Goal: Task Accomplishment & Management: Manage account settings

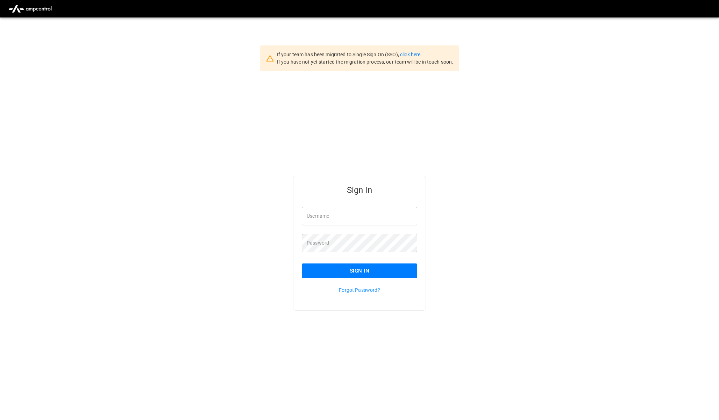
click at [361, 220] on input "Username" at bounding box center [359, 216] width 115 height 19
type input "**********"
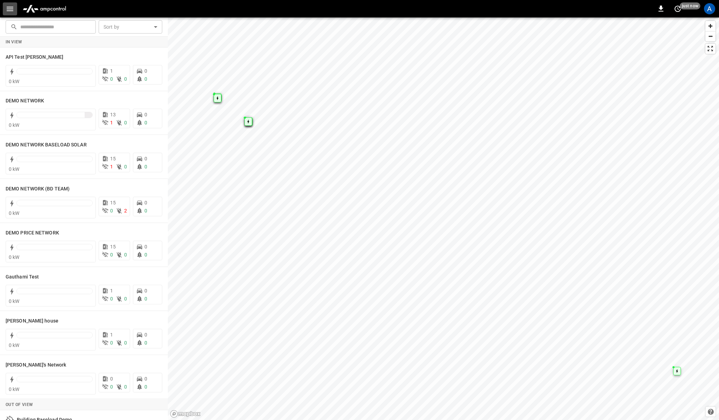
click at [9, 6] on icon "button" at bounding box center [10, 9] width 9 height 9
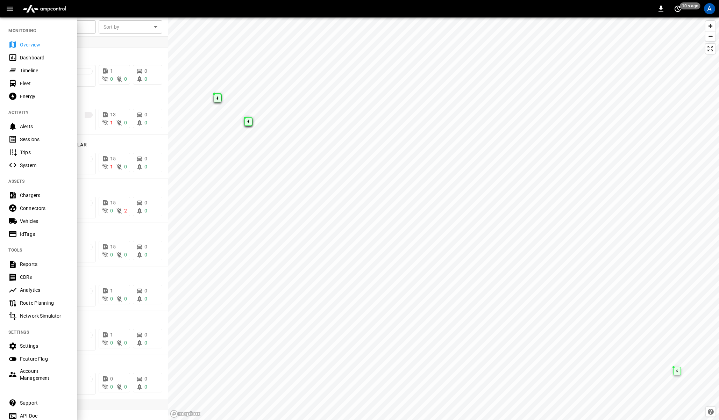
drag, startPoint x: 13, startPoint y: 30, endPoint x: 28, endPoint y: 31, distance: 15.4
click at [28, 31] on nav "MONITORING Overview Dashboard Timeline Fleet Energy ACTIVITY Alerts Sessions Tr…" at bounding box center [38, 221] width 77 height 409
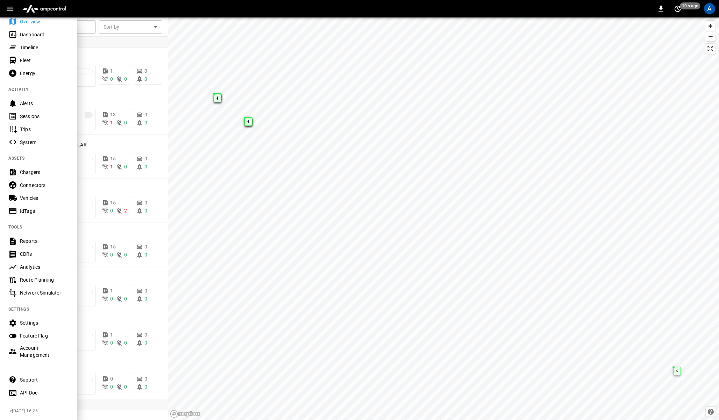
drag, startPoint x: 10, startPoint y: 413, endPoint x: 42, endPoint y: 408, distance: 32.8
click at [42, 408] on span "v [DATE] 16:26" at bounding box center [41, 411] width 62 height 7
click at [52, 408] on span "v [DATE] 16:26" at bounding box center [41, 411] width 62 height 7
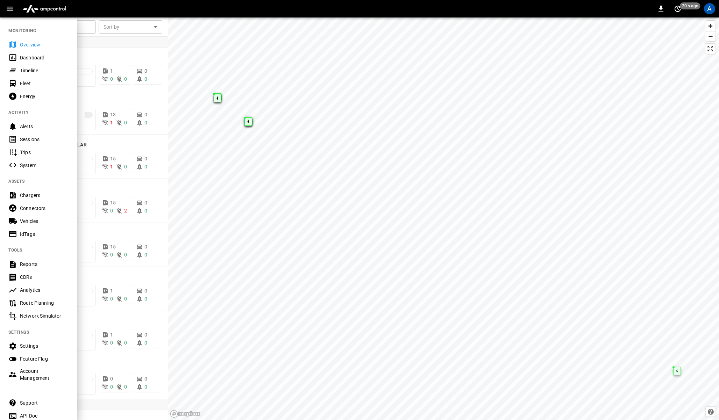
click at [106, 12] on div "0 20 s ago A" at bounding box center [359, 8] width 719 height 17
click at [33, 55] on div "Dashboard" at bounding box center [44, 57] width 49 height 7
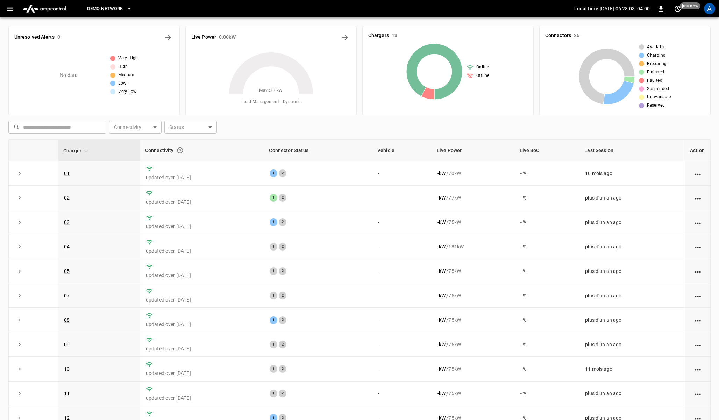
click at [9, 5] on icon "button" at bounding box center [10, 9] width 9 height 9
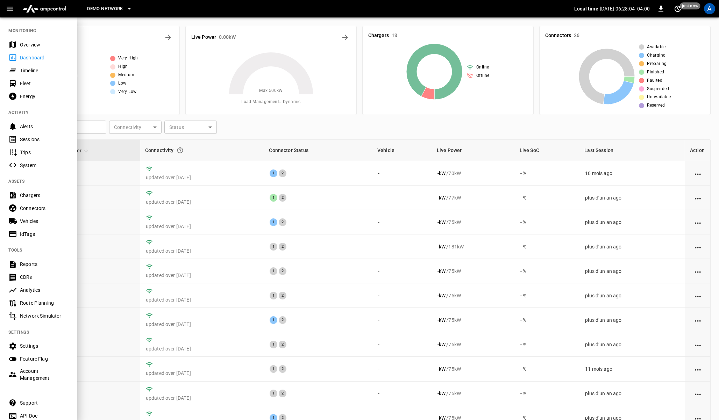
click at [25, 70] on div "Timeline" at bounding box center [44, 70] width 49 height 7
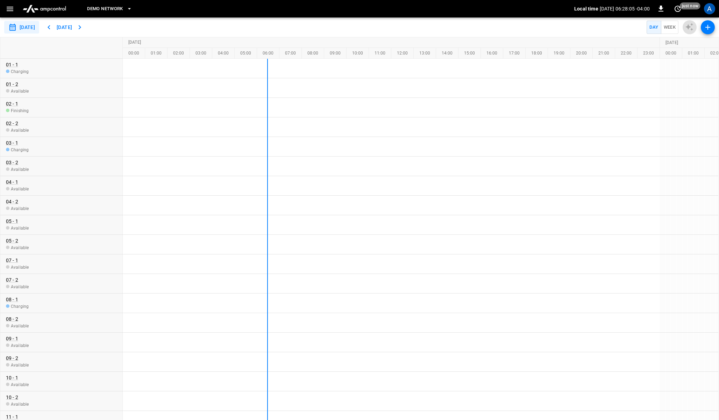
click at [10, 7] on icon "button" at bounding box center [10, 9] width 9 height 9
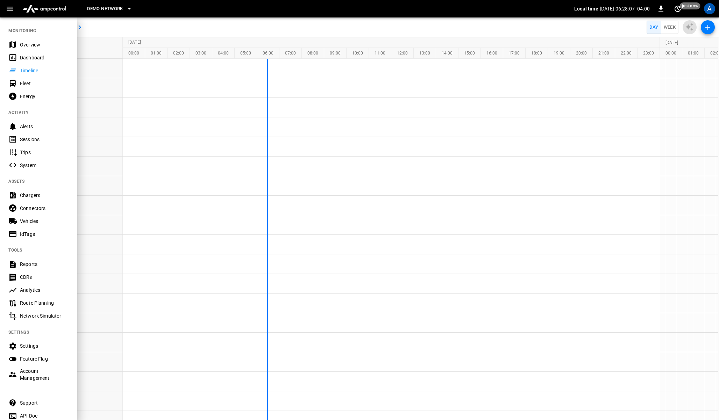
click at [29, 83] on div "Fleet" at bounding box center [44, 83] width 49 height 7
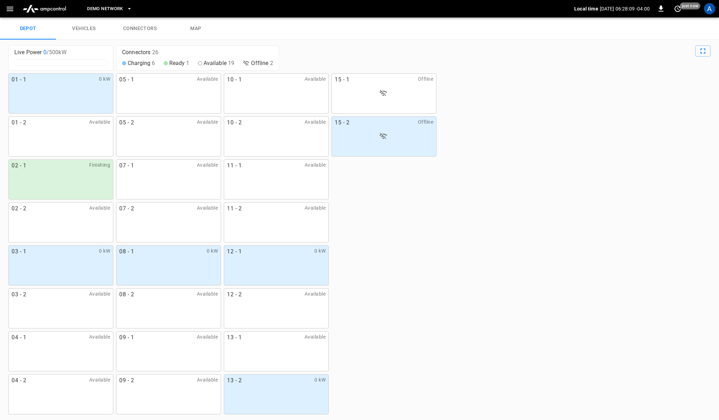
click at [10, 8] on icon "button" at bounding box center [10, 9] width 7 height 5
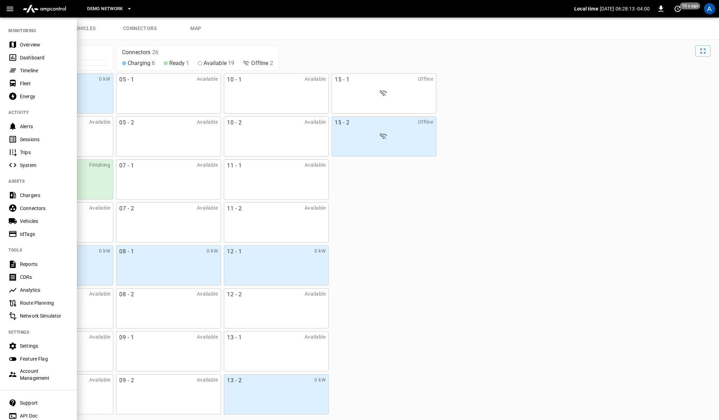
click at [37, 96] on div "Energy" at bounding box center [44, 96] width 49 height 7
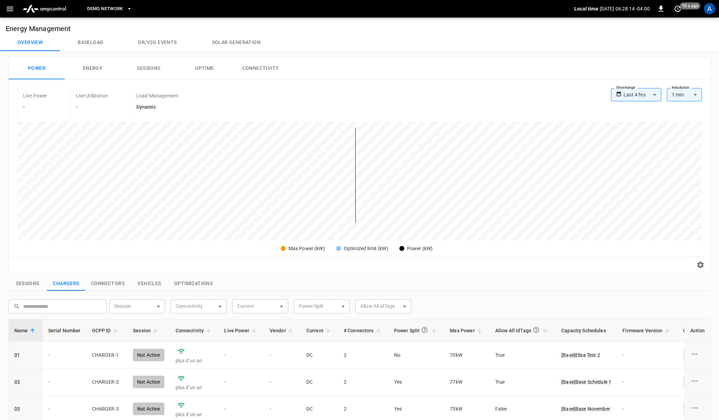
click at [12, 5] on icon "button" at bounding box center [10, 9] width 9 height 9
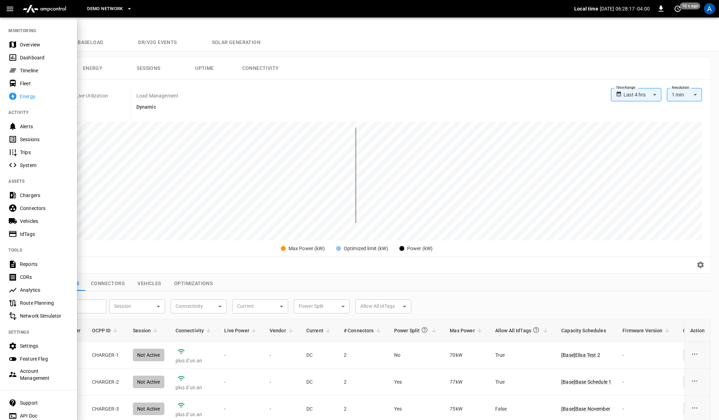
click at [36, 128] on div "Alerts" at bounding box center [44, 126] width 49 height 7
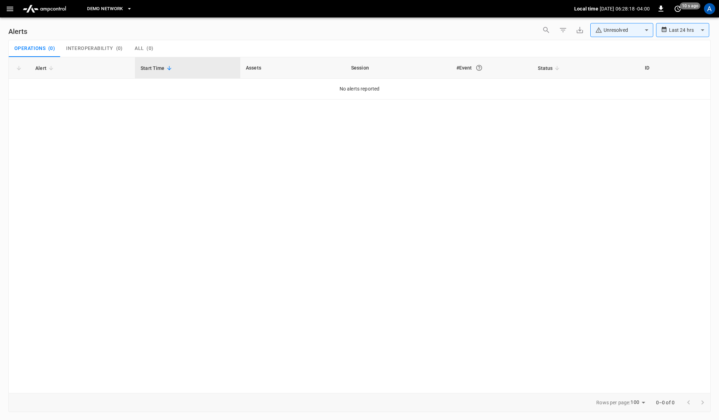
click at [6, 3] on button "button" at bounding box center [10, 8] width 14 height 13
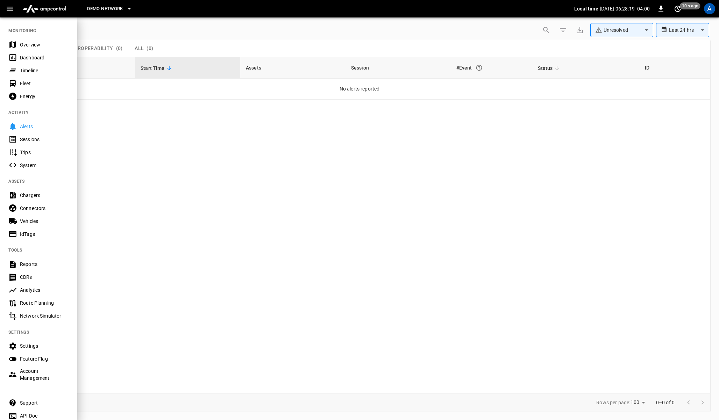
click at [30, 137] on div "Sessions" at bounding box center [44, 139] width 49 height 7
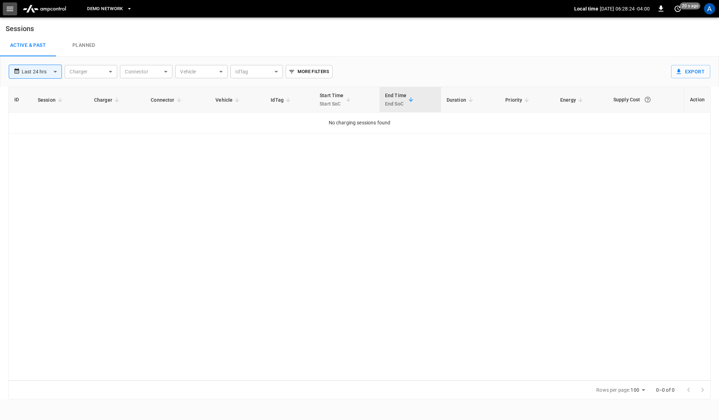
click at [13, 3] on button "button" at bounding box center [10, 8] width 14 height 13
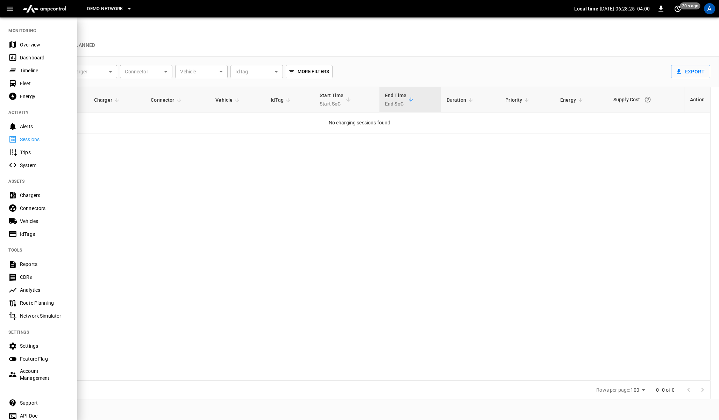
click at [28, 152] on div "Trips" at bounding box center [44, 152] width 49 height 7
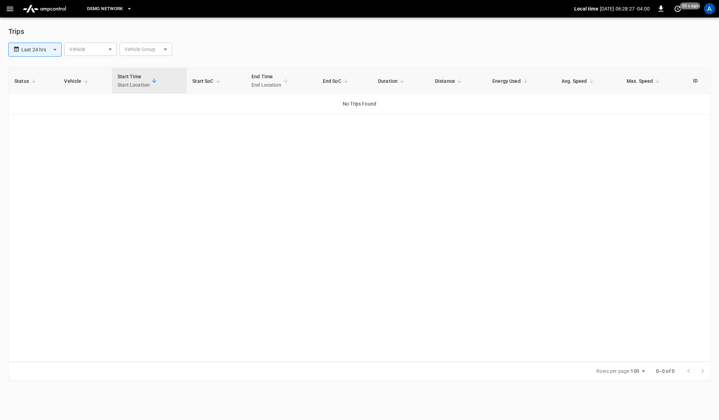
click at [9, 7] on icon "button" at bounding box center [10, 9] width 7 height 5
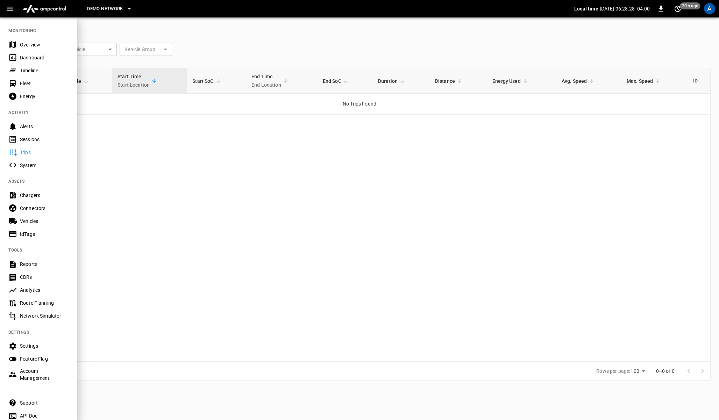
click at [31, 346] on div "Settings" at bounding box center [44, 346] width 49 height 7
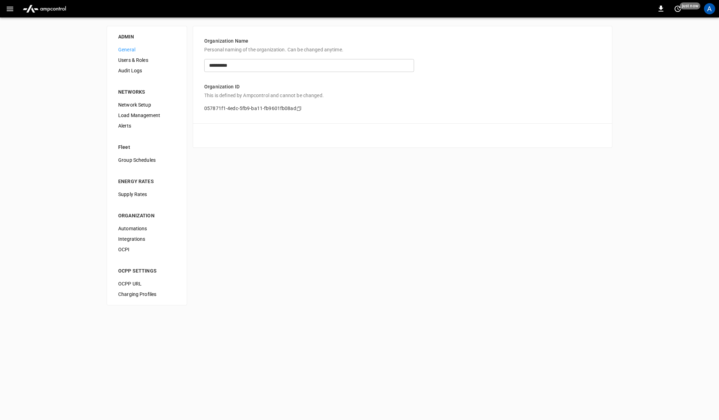
click at [9, 6] on icon "button" at bounding box center [10, 9] width 9 height 9
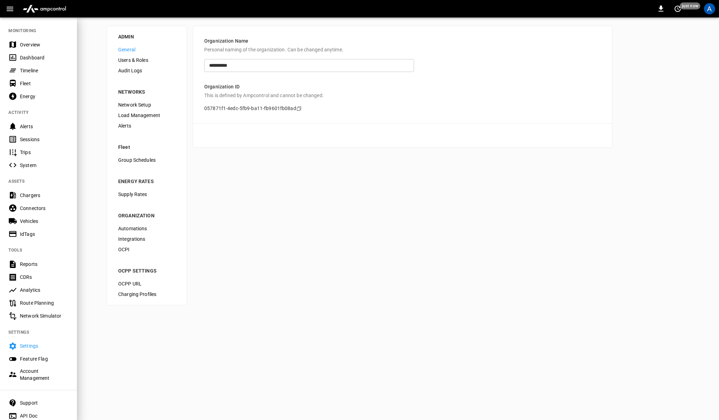
click at [26, 70] on div "Timeline" at bounding box center [44, 70] width 49 height 7
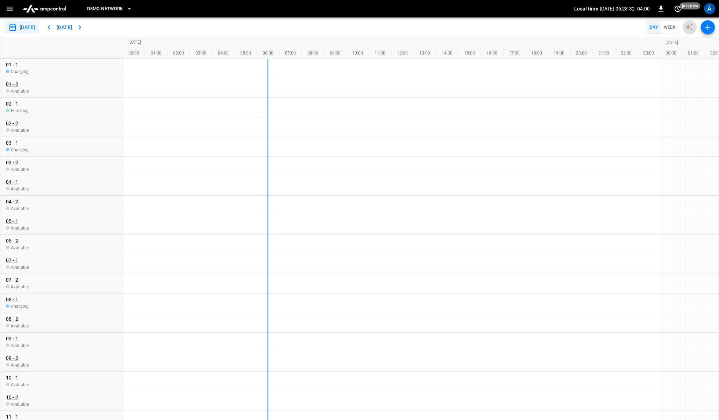
click at [10, 7] on icon "button" at bounding box center [10, 9] width 9 height 9
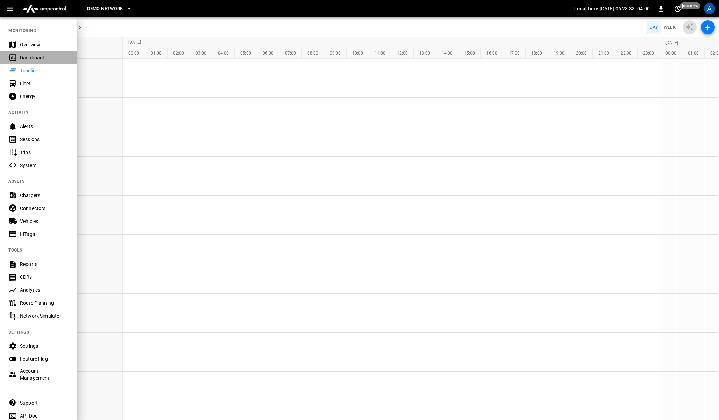
click at [20, 58] on div "Dashboard" at bounding box center [44, 57] width 49 height 7
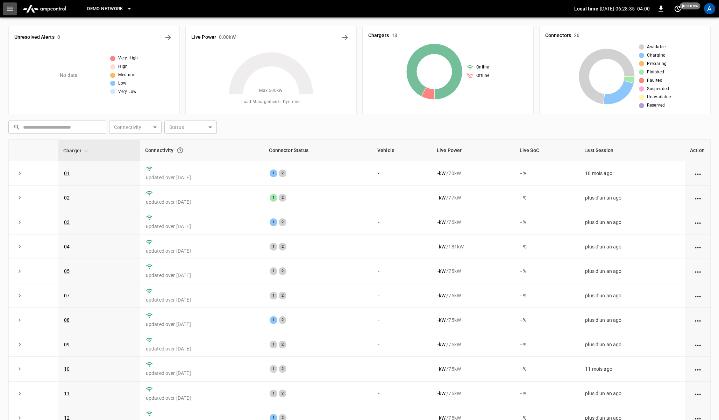
click at [9, 8] on icon "button" at bounding box center [10, 9] width 7 height 5
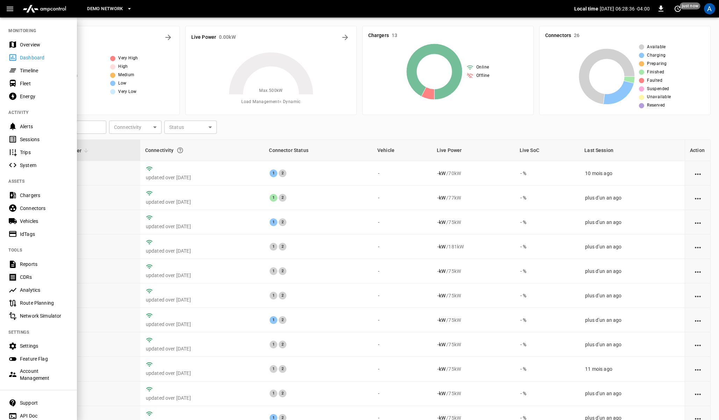
click at [26, 86] on div "Fleet" at bounding box center [44, 83] width 49 height 7
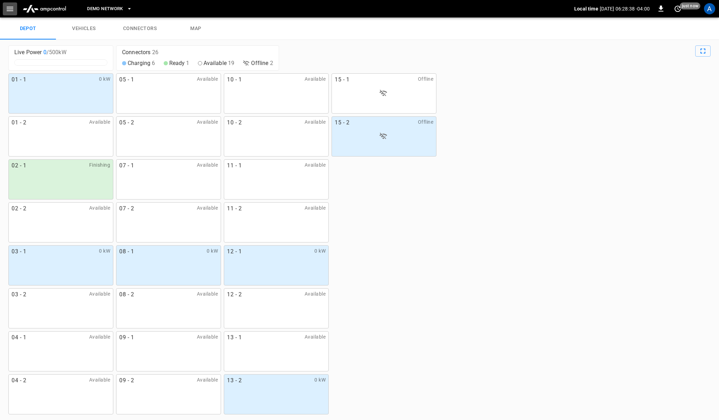
click at [13, 6] on icon "button" at bounding box center [10, 9] width 9 height 9
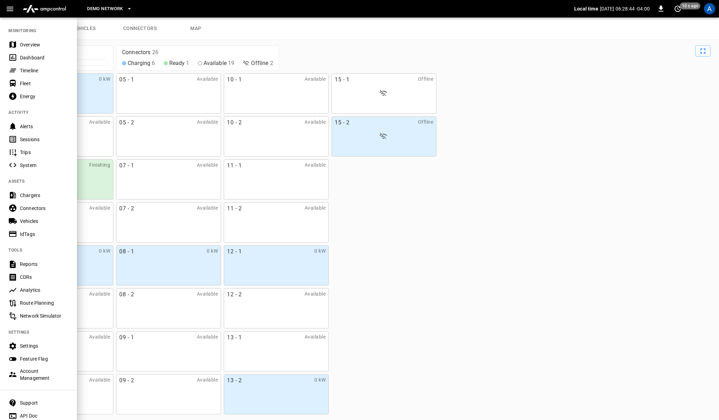
click at [27, 161] on div "System" at bounding box center [38, 165] width 77 height 13
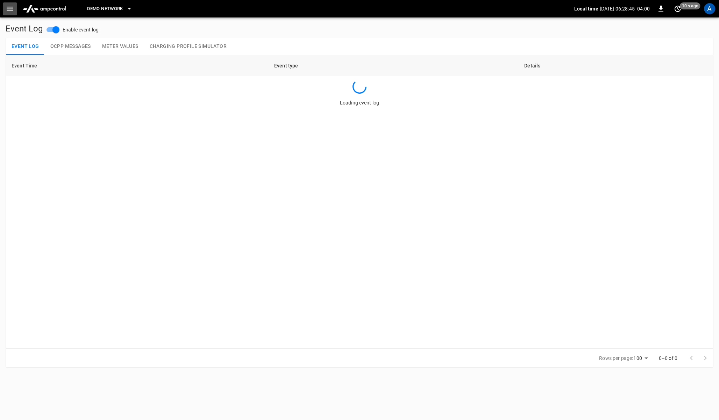
click at [8, 11] on icon "button" at bounding box center [10, 9] width 9 height 9
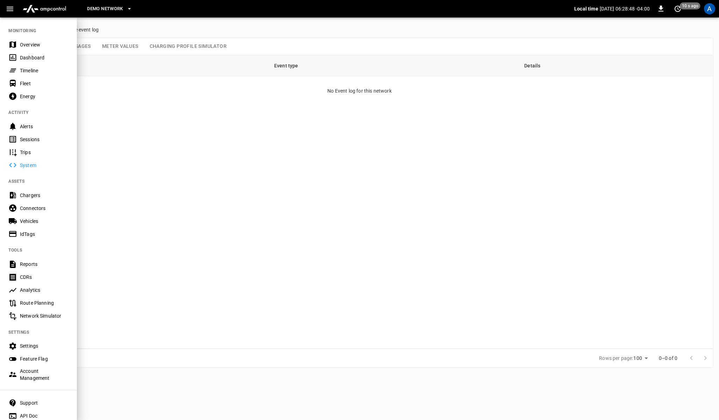
click at [31, 197] on div "Chargers" at bounding box center [44, 195] width 49 height 7
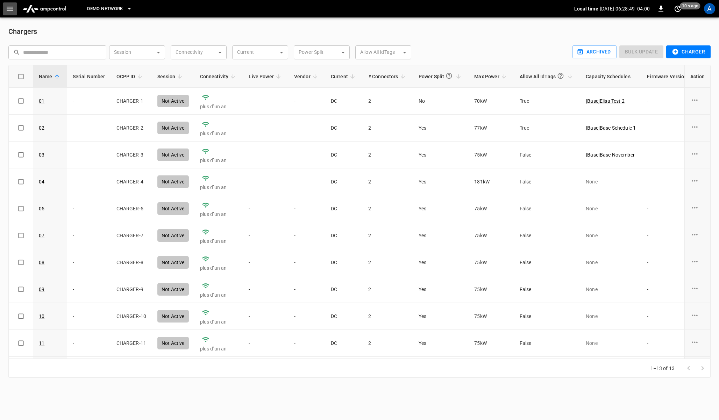
click at [9, 5] on icon "button" at bounding box center [10, 9] width 9 height 9
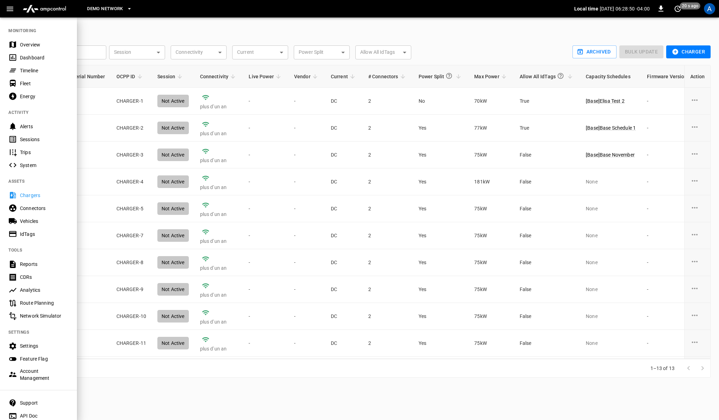
click at [101, 30] on div at bounding box center [359, 210] width 719 height 420
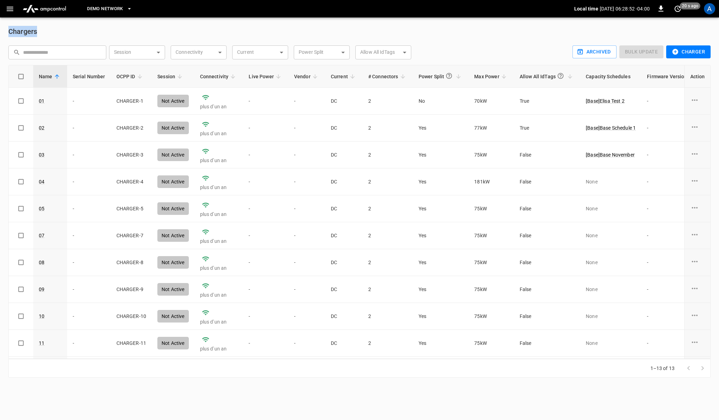
drag, startPoint x: 5, startPoint y: 30, endPoint x: 38, endPoint y: 32, distance: 33.6
click at [38, 32] on div "Chargers ​ ​ Session ​ Session Connectivity ​ Connectivity Current ​ Current Po…" at bounding box center [359, 201] width 719 height 369
click at [75, 31] on h6 "Chargers" at bounding box center [359, 31] width 702 height 11
click at [40, 102] on link "01" at bounding box center [41, 101] width 8 height 10
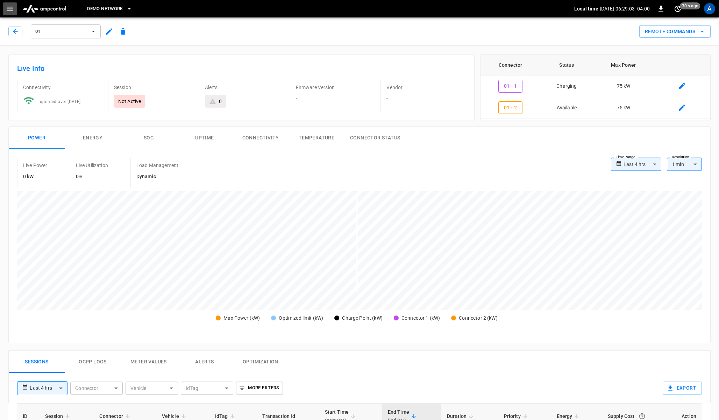
click at [11, 12] on icon "button" at bounding box center [10, 9] width 9 height 9
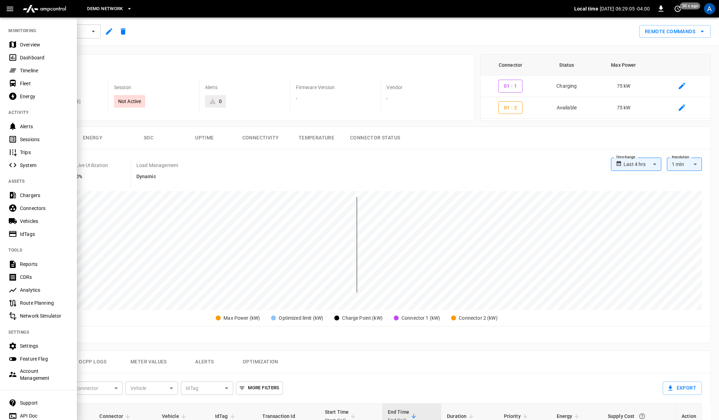
click at [42, 209] on div "Connectors" at bounding box center [44, 208] width 49 height 7
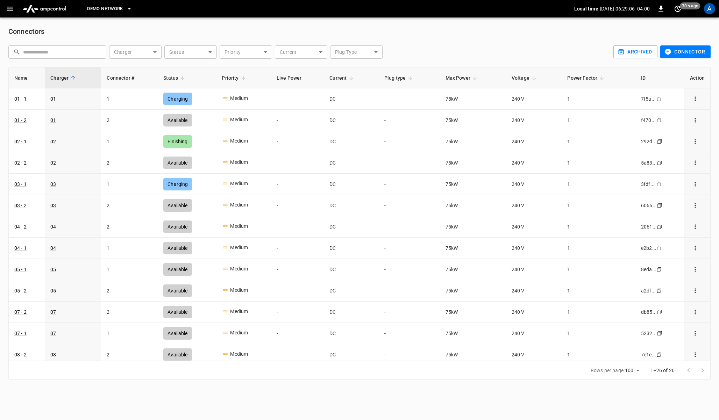
click at [152, 32] on h6 "Connectors" at bounding box center [359, 31] width 702 height 11
click at [21, 31] on h6 "Connectors" at bounding box center [359, 31] width 702 height 11
click at [147, 53] on body "DEMO NETWORK Local time [DATE] 06:29:11 -04:00 0 40 s ago A Connectors ​ ​ Char…" at bounding box center [359, 194] width 719 height 389
click at [195, 57] on div at bounding box center [359, 210] width 719 height 420
click at [195, 57] on div "​ 02 04 01 12 15 05 09 10 08 11 03 07 13" at bounding box center [359, 210] width 719 height 420
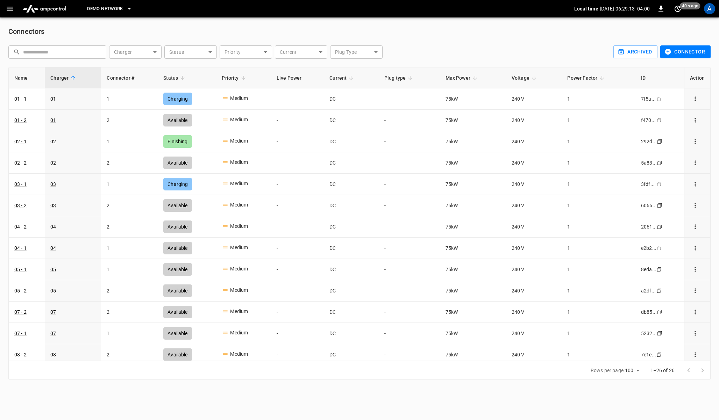
click at [195, 57] on body "DEMO NETWORK Local time [DATE] 06:29:13 -04:00 0 40 s ago A Connectors ​ ​ Char…" at bounding box center [359, 194] width 719 height 389
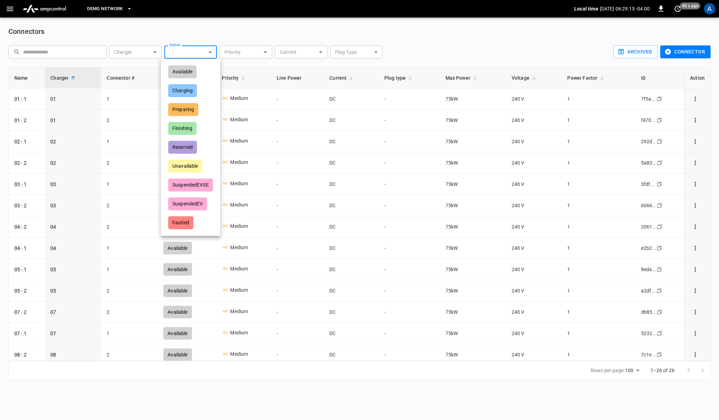
click at [261, 47] on div at bounding box center [359, 210] width 719 height 420
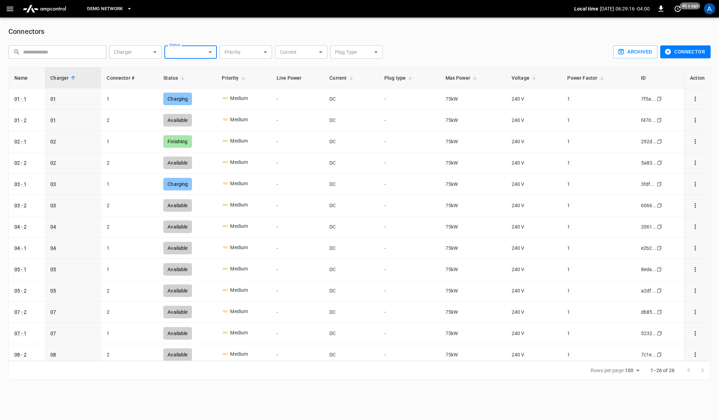
click at [256, 53] on body "DEMO NETWORK Local time [DATE] 06:29:16 -04:00 0 40 s ago A Connectors ​ ​ Char…" at bounding box center [359, 194] width 719 height 389
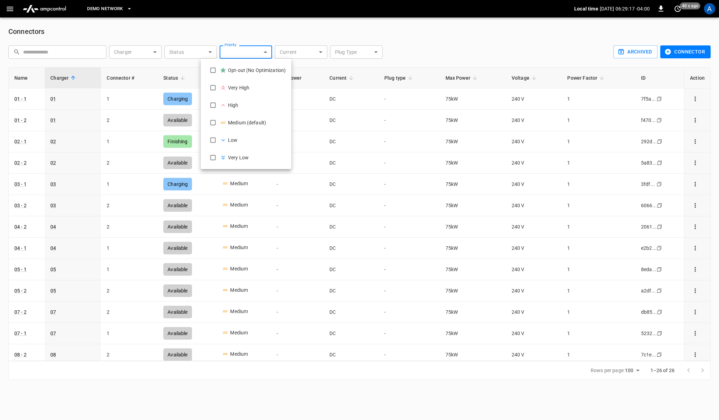
click at [312, 42] on div at bounding box center [359, 210] width 719 height 420
click at [309, 54] on body "DEMO NETWORK Local time [DATE] 06:29:18 -04:00 0 40 s ago A Connectors ​ ​ Char…" at bounding box center [359, 194] width 719 height 389
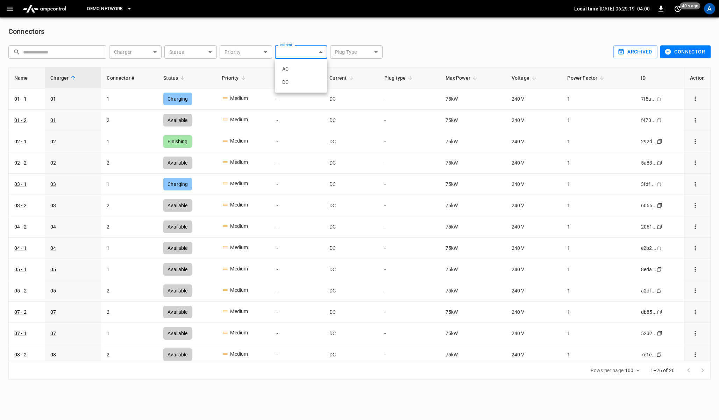
click at [343, 56] on div at bounding box center [359, 210] width 719 height 420
click at [366, 54] on body "DEMO NETWORK Local time [DATE] 06:29:19 -04:00 0 40 s ago A Connectors ​ ​ Char…" at bounding box center [359, 194] width 719 height 389
click at [252, 14] on div at bounding box center [359, 210] width 719 height 420
click at [709, 10] on div "A" at bounding box center [709, 8] width 11 height 11
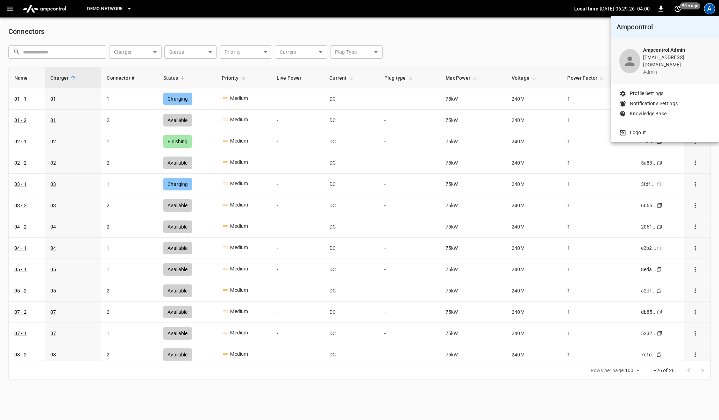
click at [643, 91] on p "Profile Settings" at bounding box center [647, 93] width 34 height 7
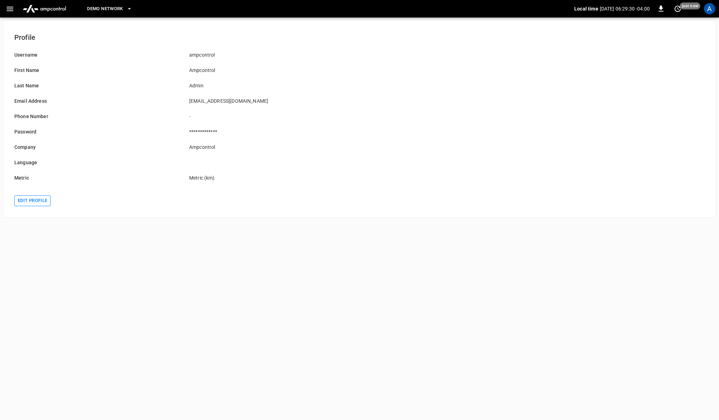
click at [37, 199] on button "Edit profile" at bounding box center [32, 201] width 36 height 11
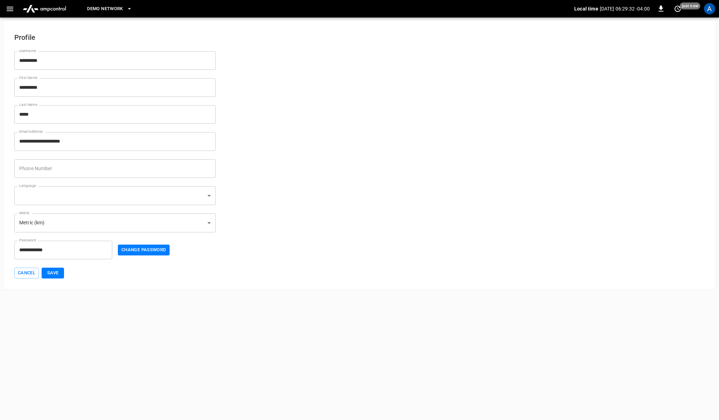
click at [105, 199] on body "**********" at bounding box center [359, 145] width 719 height 290
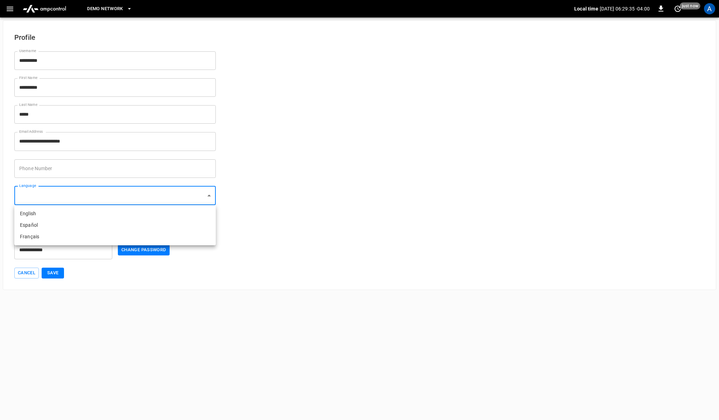
click at [253, 151] on div at bounding box center [359, 210] width 719 height 420
click at [226, 65] on form "**********" at bounding box center [359, 150] width 690 height 255
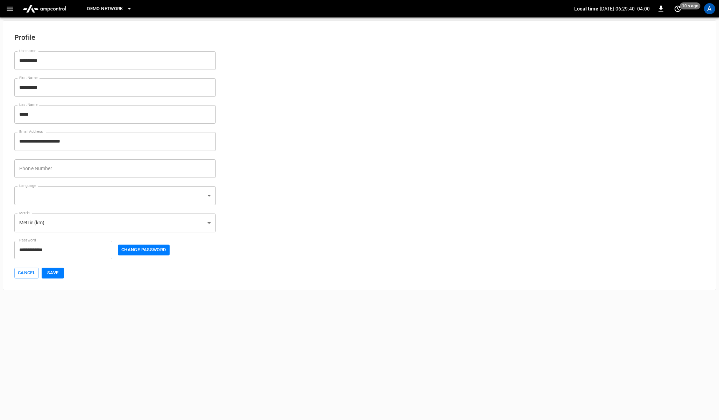
click at [170, 190] on body "**********" at bounding box center [359, 145] width 719 height 290
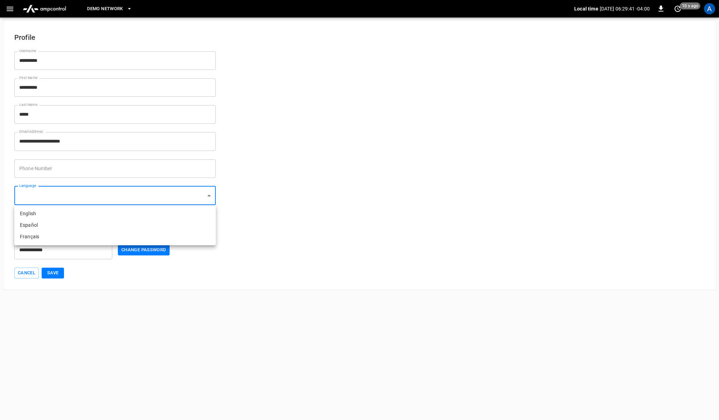
click at [227, 119] on div at bounding box center [359, 210] width 719 height 420
click at [209, 20] on div "**********" at bounding box center [359, 155] width 713 height 270
